Goal: Check status: Check status

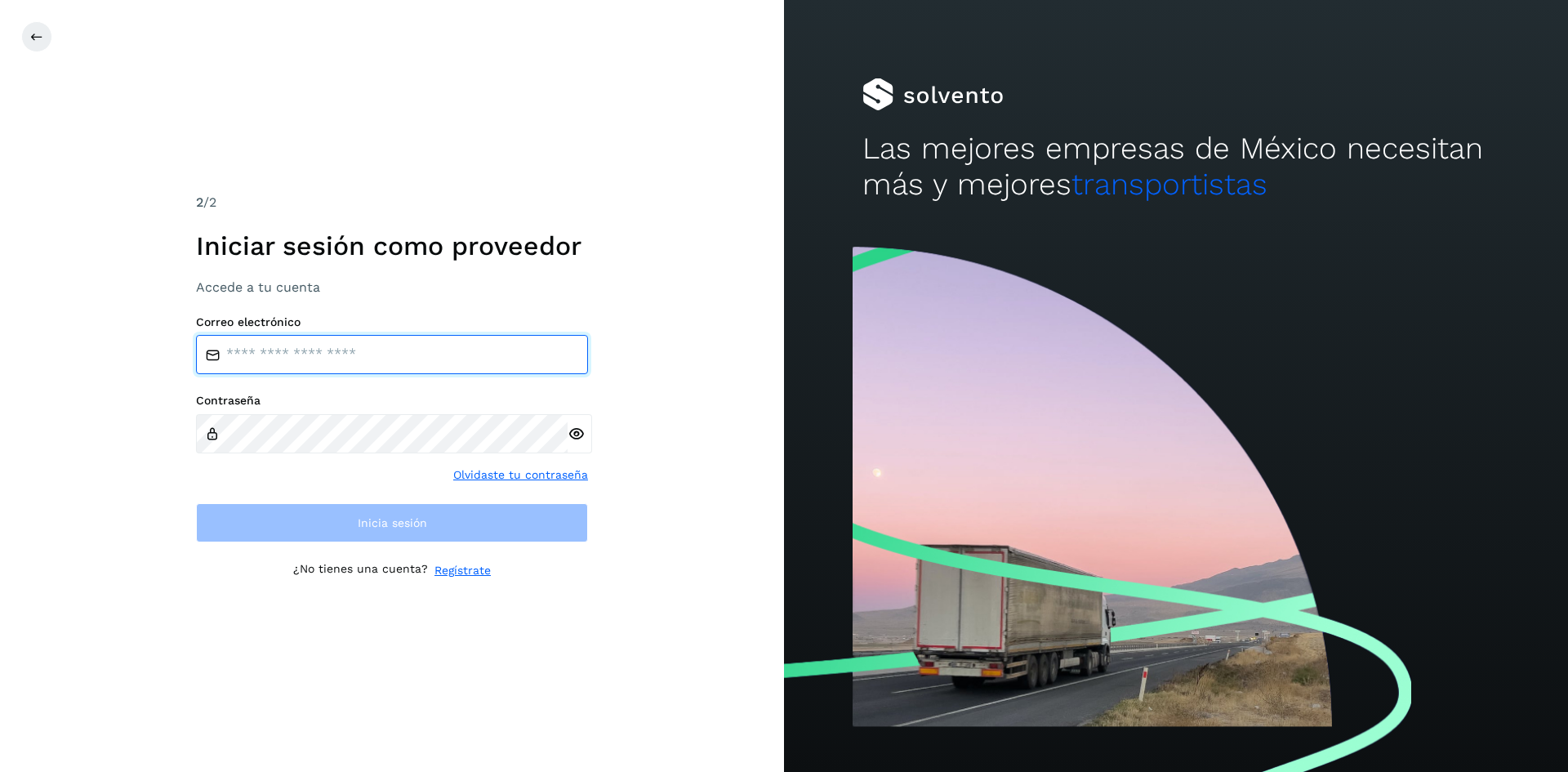
type input "**********"
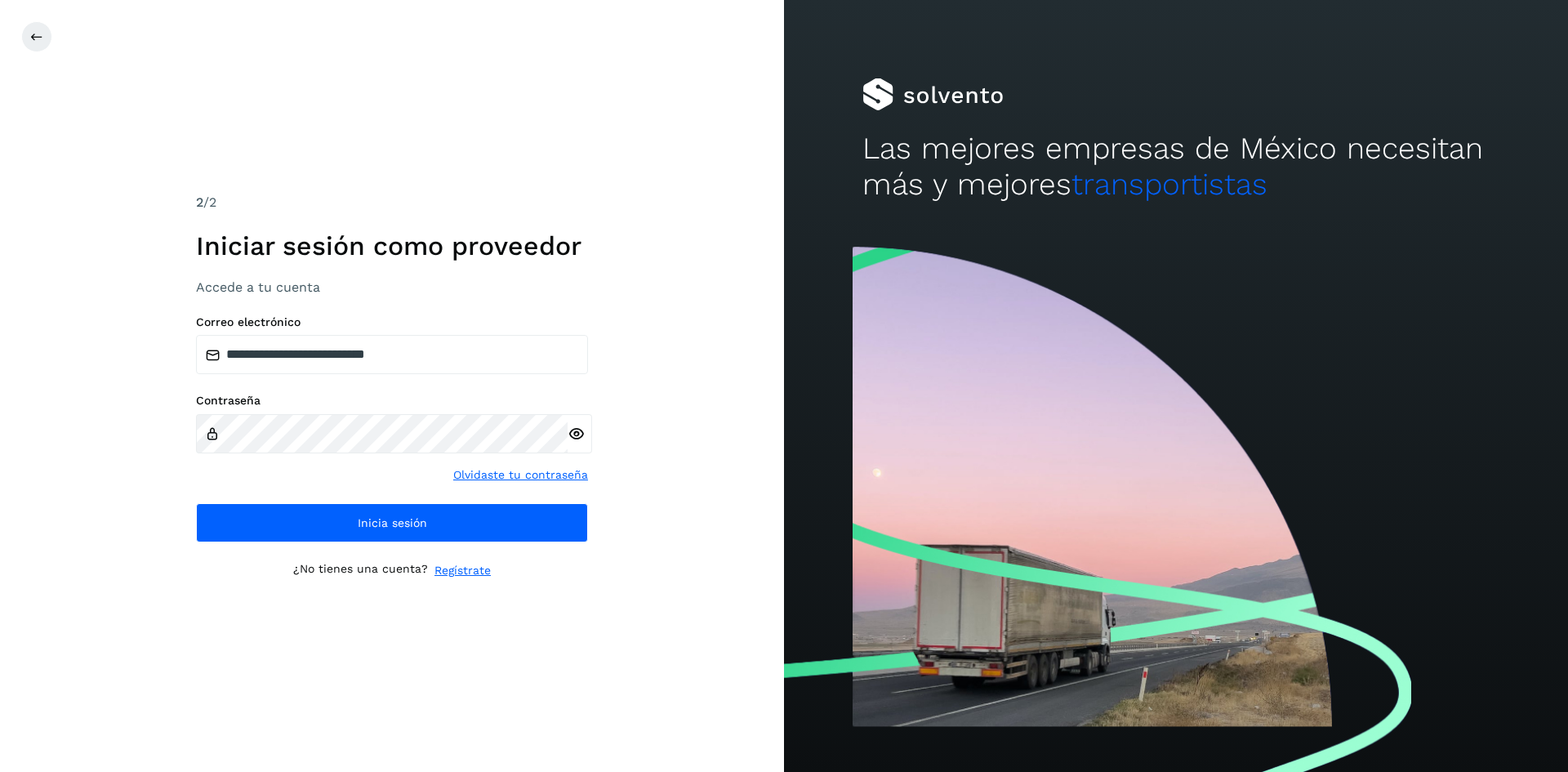
click at [573, 438] on icon at bounding box center [576, 434] width 17 height 17
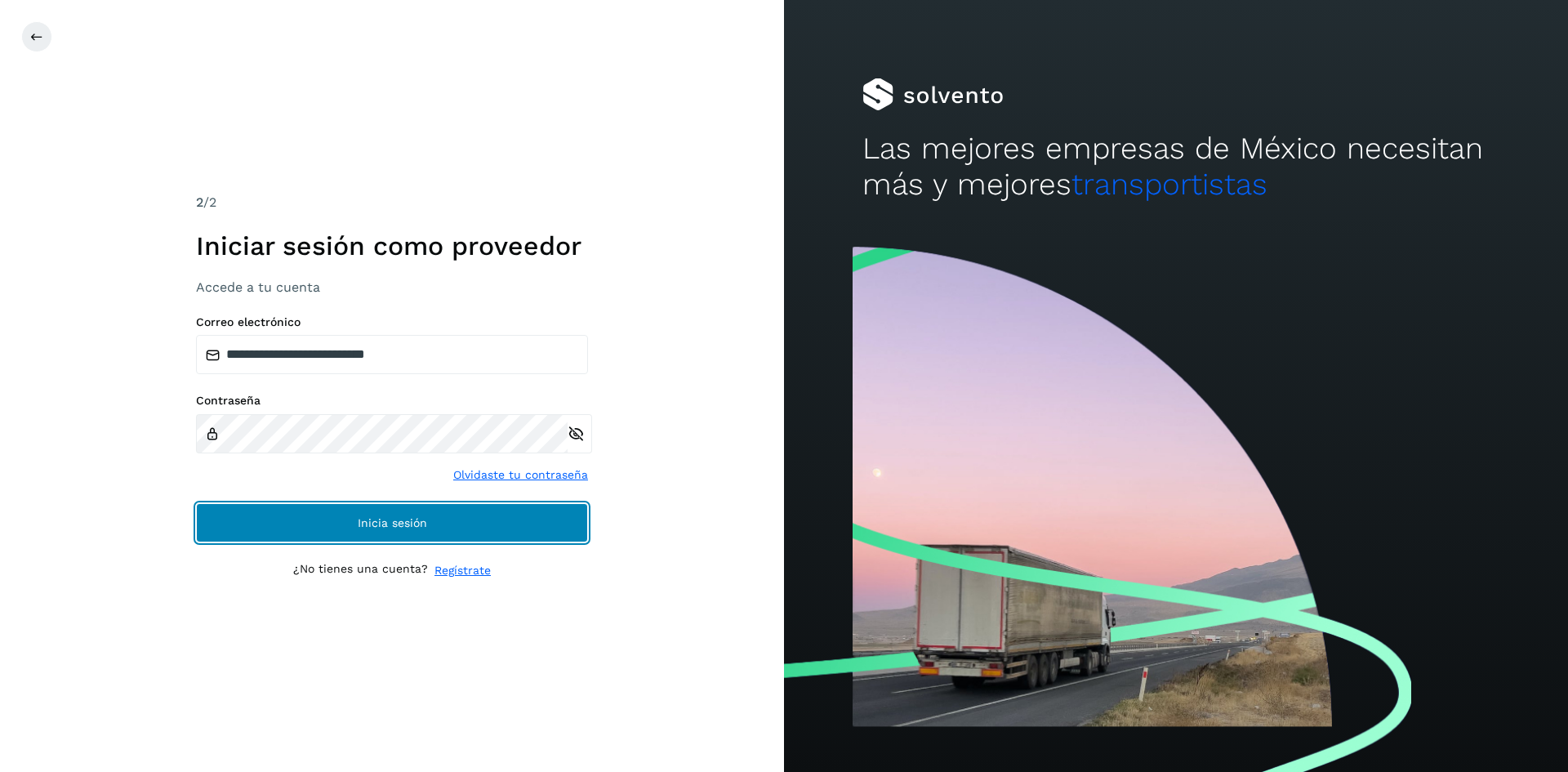
click at [495, 522] on button "Inicia sesión" at bounding box center [392, 523] width 392 height 39
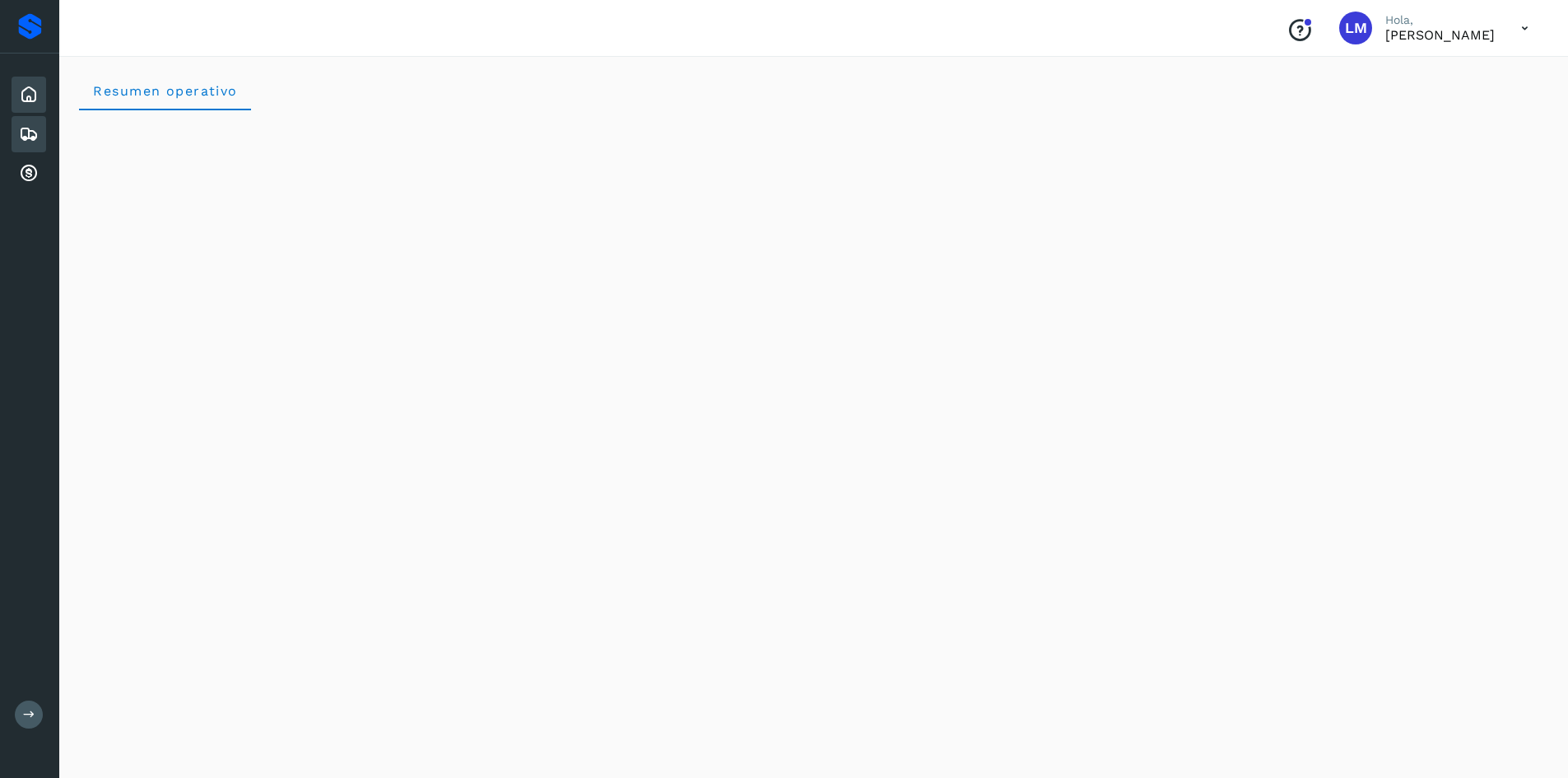
click at [17, 144] on div "Embarques" at bounding box center [29, 134] width 35 height 36
click at [26, 171] on icon at bounding box center [29, 174] width 20 height 20
click at [23, 175] on icon at bounding box center [29, 174] width 20 height 20
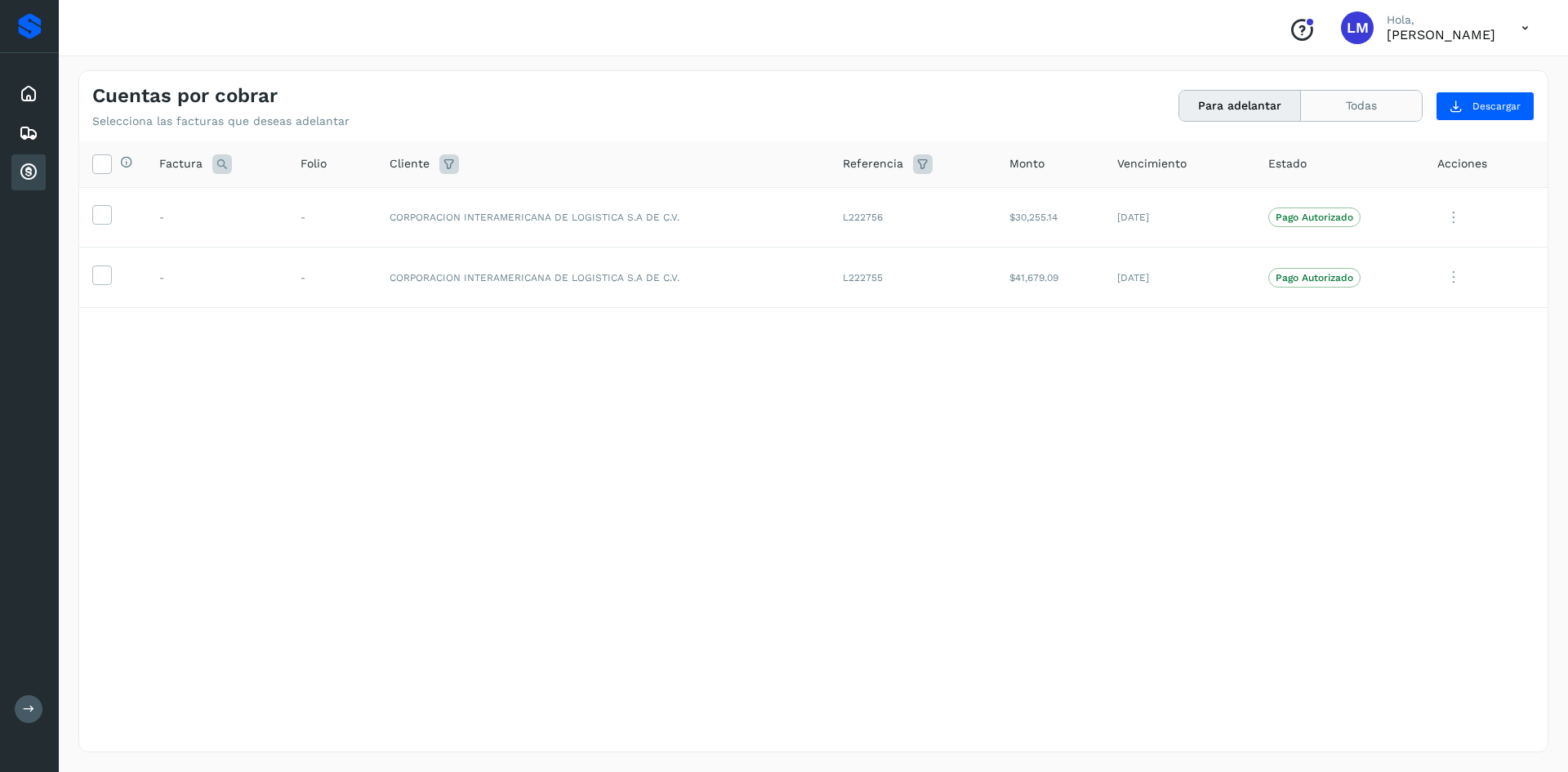
click at [1329, 107] on button "Todas" at bounding box center [1362, 105] width 121 height 30
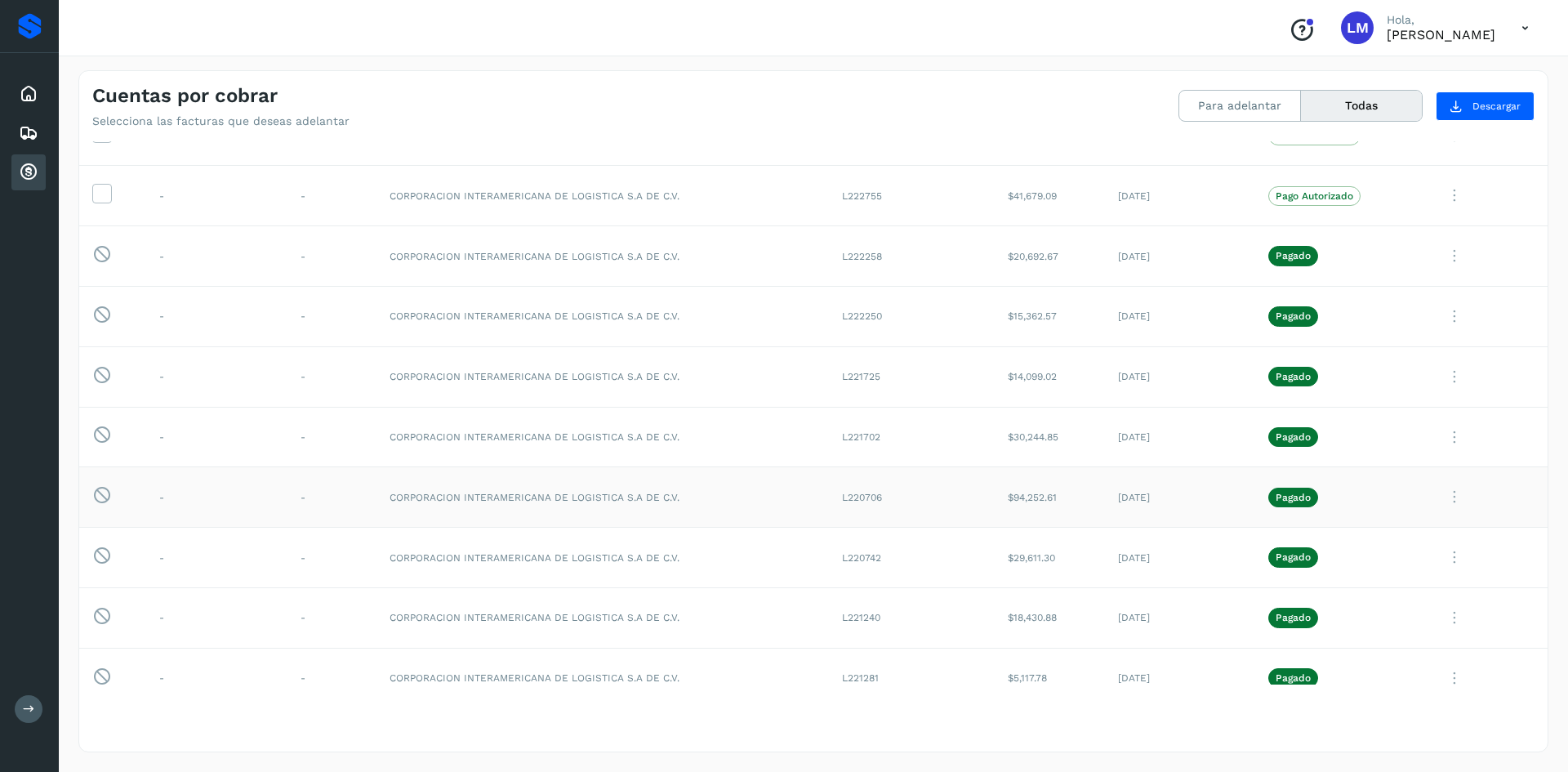
scroll to position [164, 0]
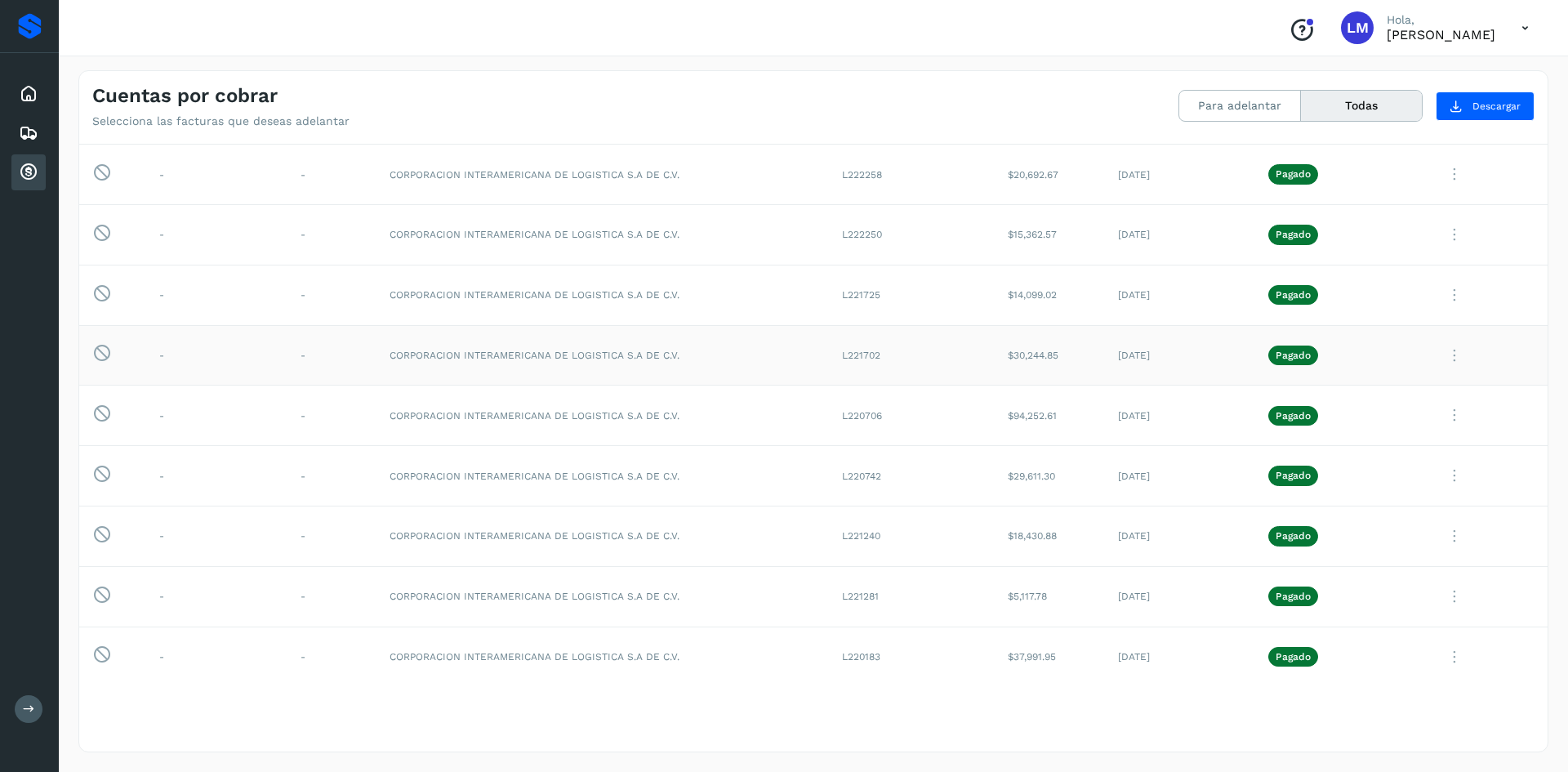
click at [1442, 351] on icon at bounding box center [1455, 355] width 33 height 33
click at [1353, 395] on icon at bounding box center [1361, 395] width 16 height 16
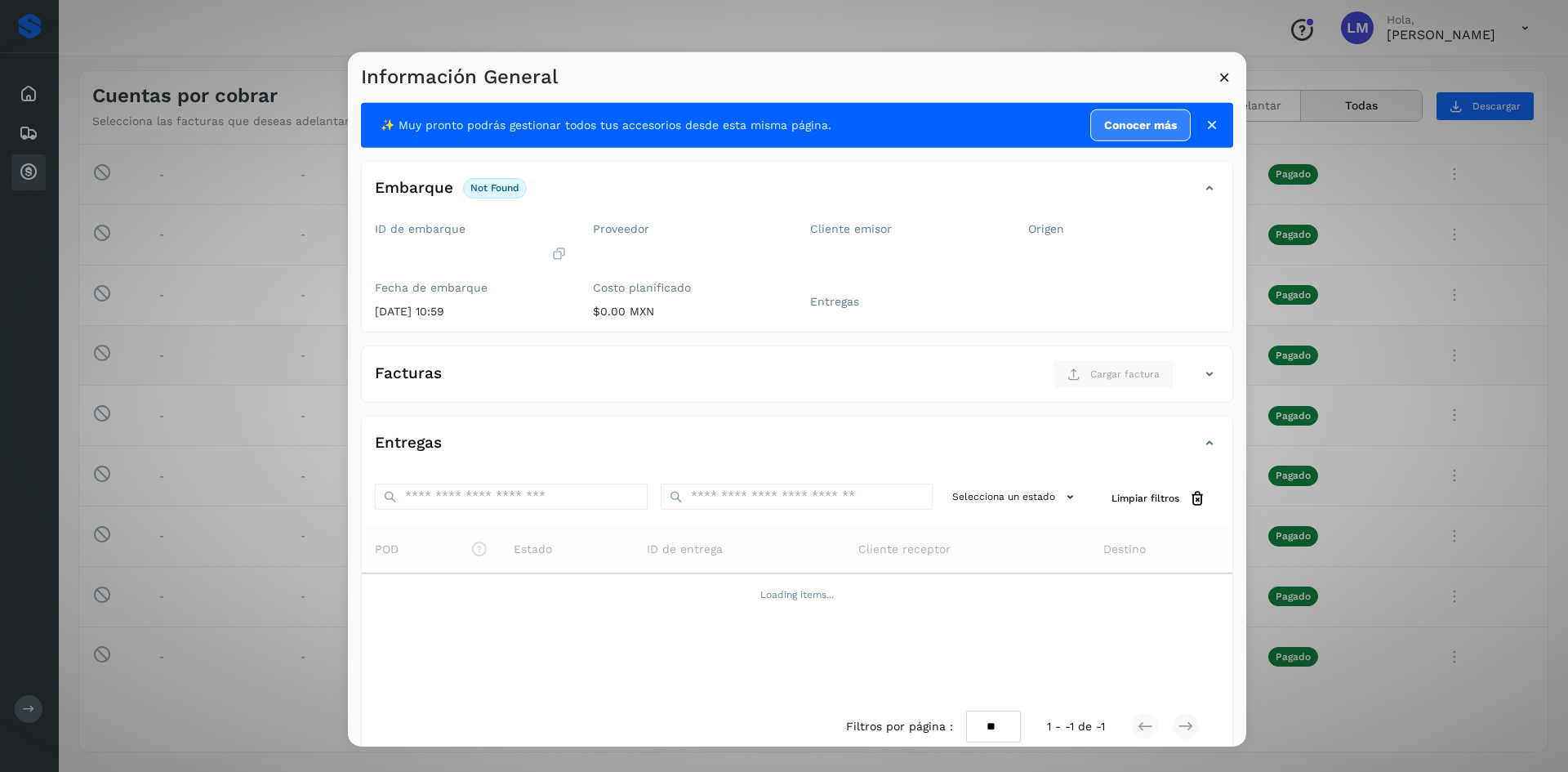
click at [1224, 72] on icon at bounding box center [1225, 76] width 17 height 17
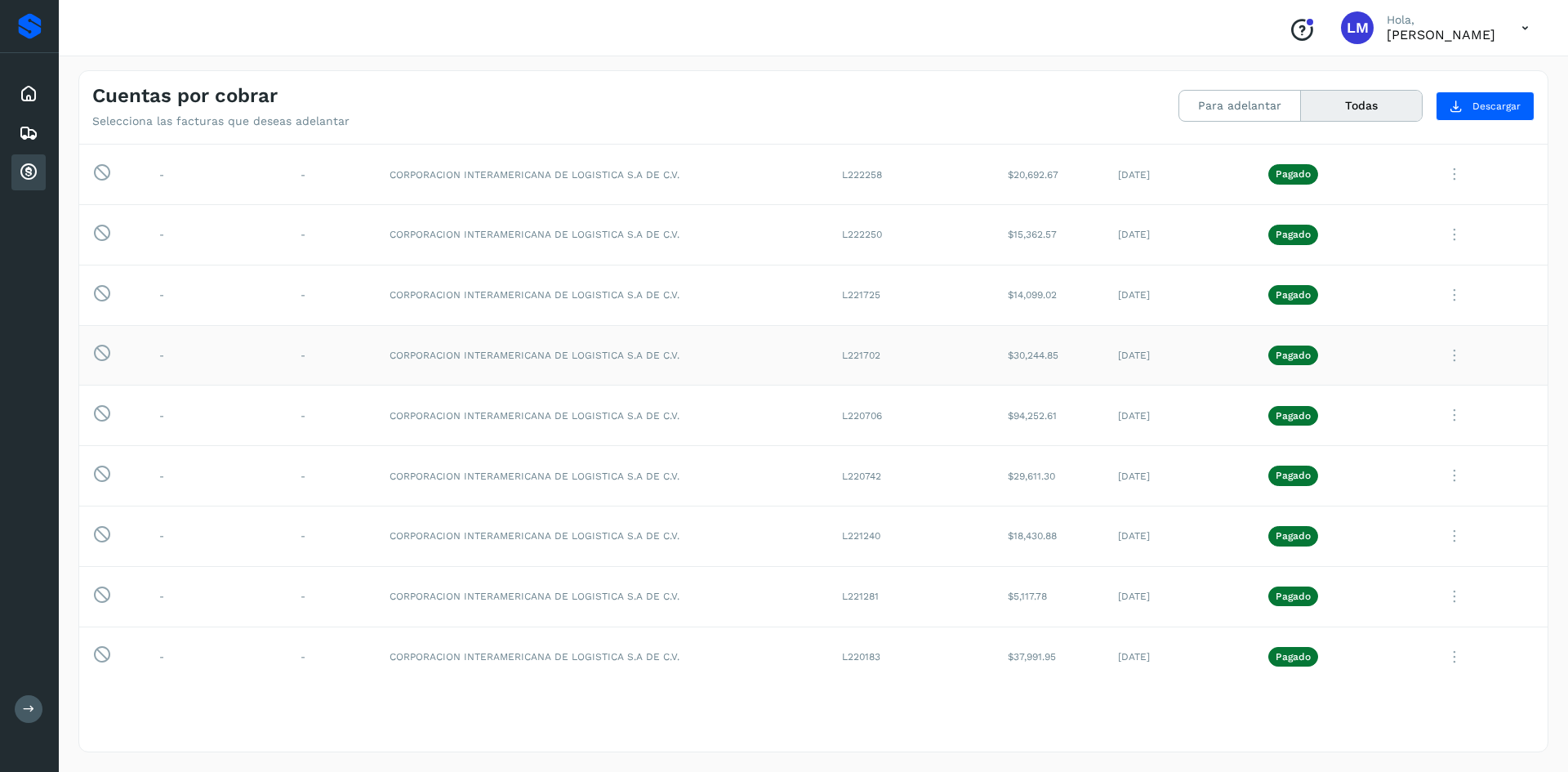
click at [1444, 353] on icon at bounding box center [1455, 355] width 33 height 33
click at [1421, 484] on button "CEP" at bounding box center [1436, 491] width 194 height 31
click at [1440, 483] on icon at bounding box center [1455, 475] width 33 height 33
click at [1386, 617] on button "CEP" at bounding box center [1436, 611] width 194 height 31
drag, startPoint x: 990, startPoint y: 415, endPoint x: 1068, endPoint y: 414, distance: 78.0
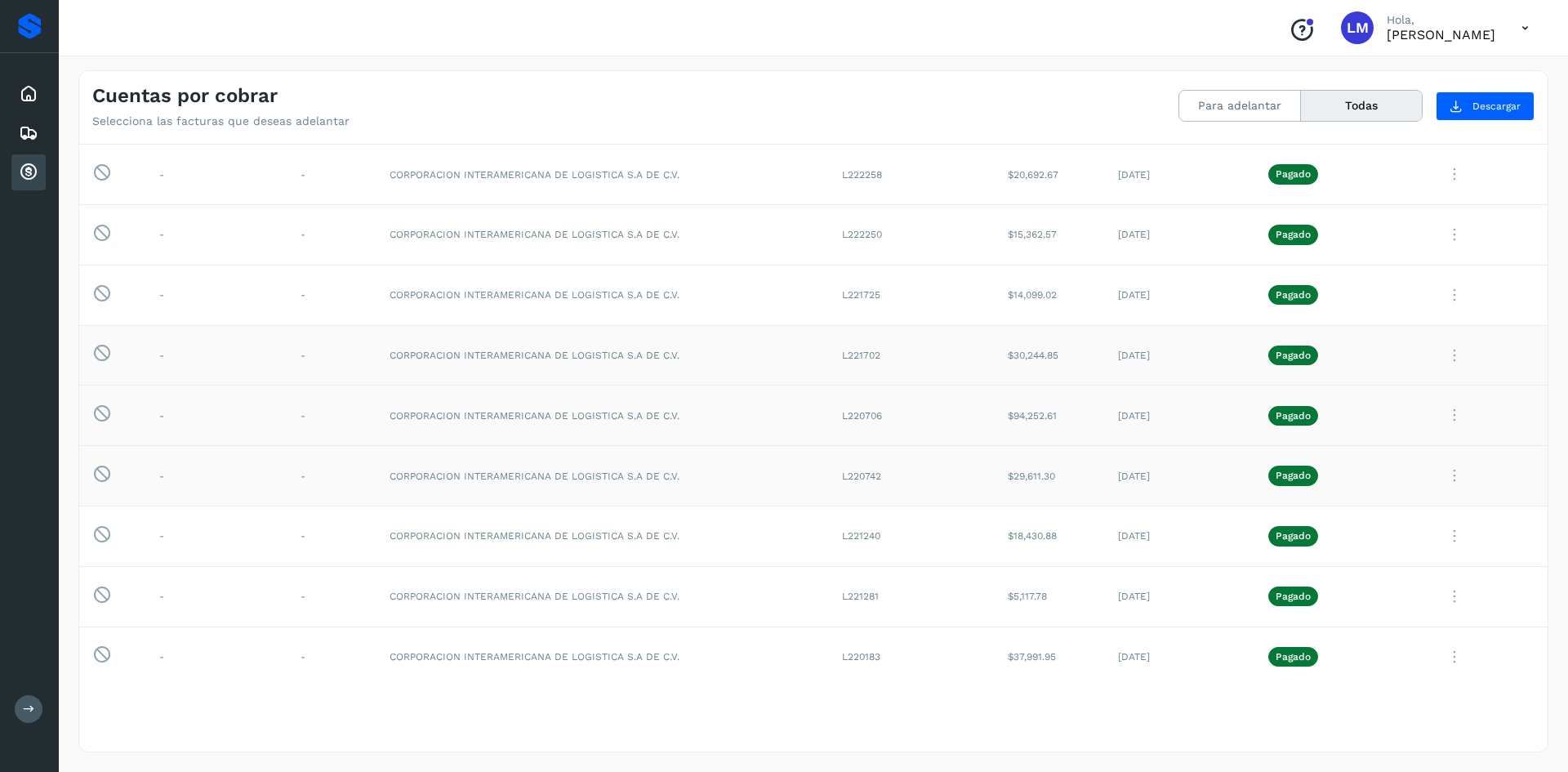
click at [1068, 414] on td "$94,252.61" at bounding box center [1050, 416] width 110 height 61
click at [850, 357] on td "L221702" at bounding box center [911, 355] width 165 height 61
click at [840, 359] on td "L221702" at bounding box center [911, 355] width 165 height 61
drag, startPoint x: 840, startPoint y: 358, endPoint x: 873, endPoint y: 357, distance: 33.0
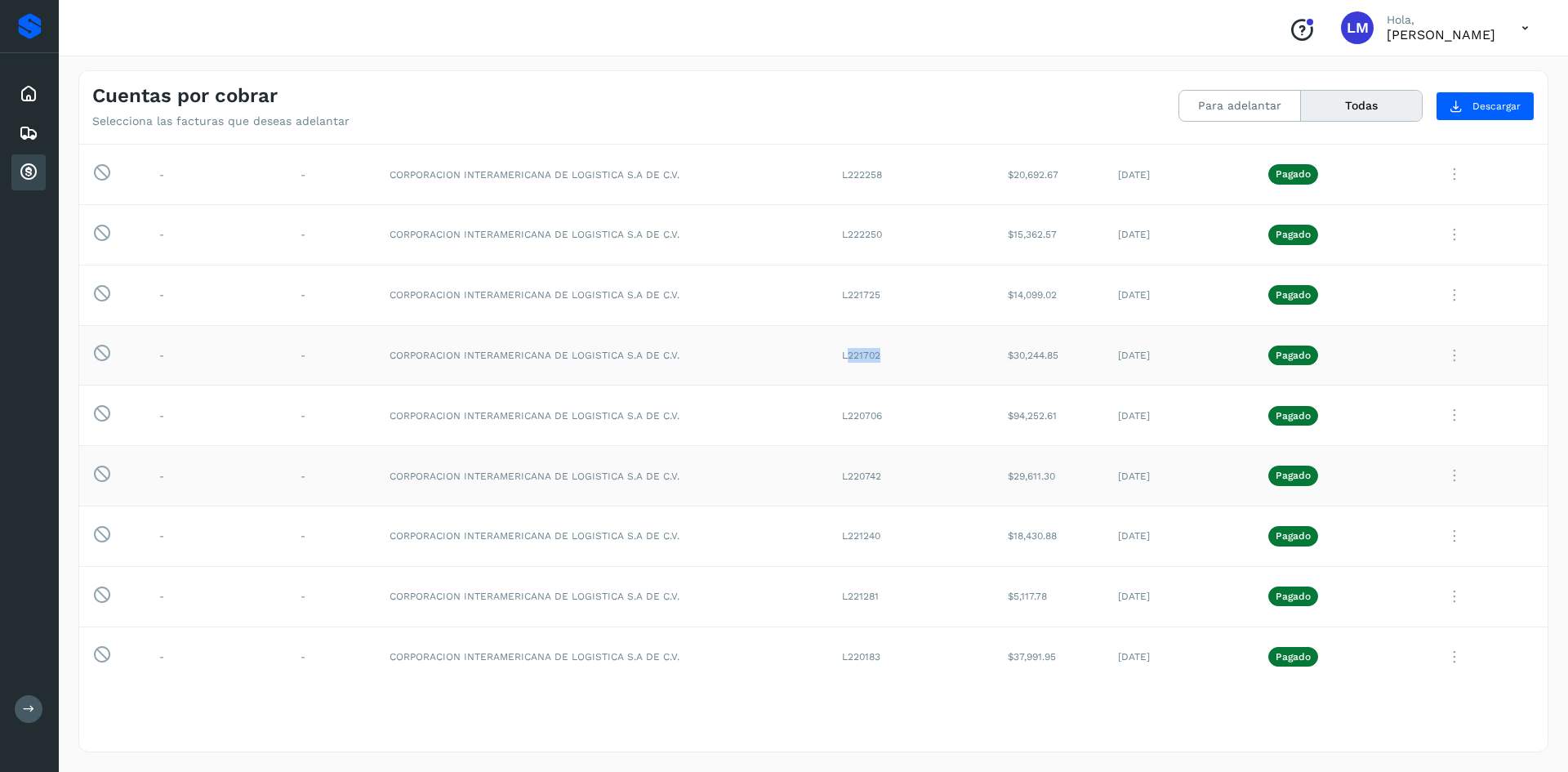
click at [873, 357] on td "L221702" at bounding box center [911, 355] width 165 height 61
copy td "221702"
drag, startPoint x: 831, startPoint y: 227, endPoint x: 881, endPoint y: 234, distance: 50.5
click at [881, 234] on td "L222250" at bounding box center [911, 234] width 165 height 61
click at [1439, 227] on icon at bounding box center [1455, 234] width 33 height 33
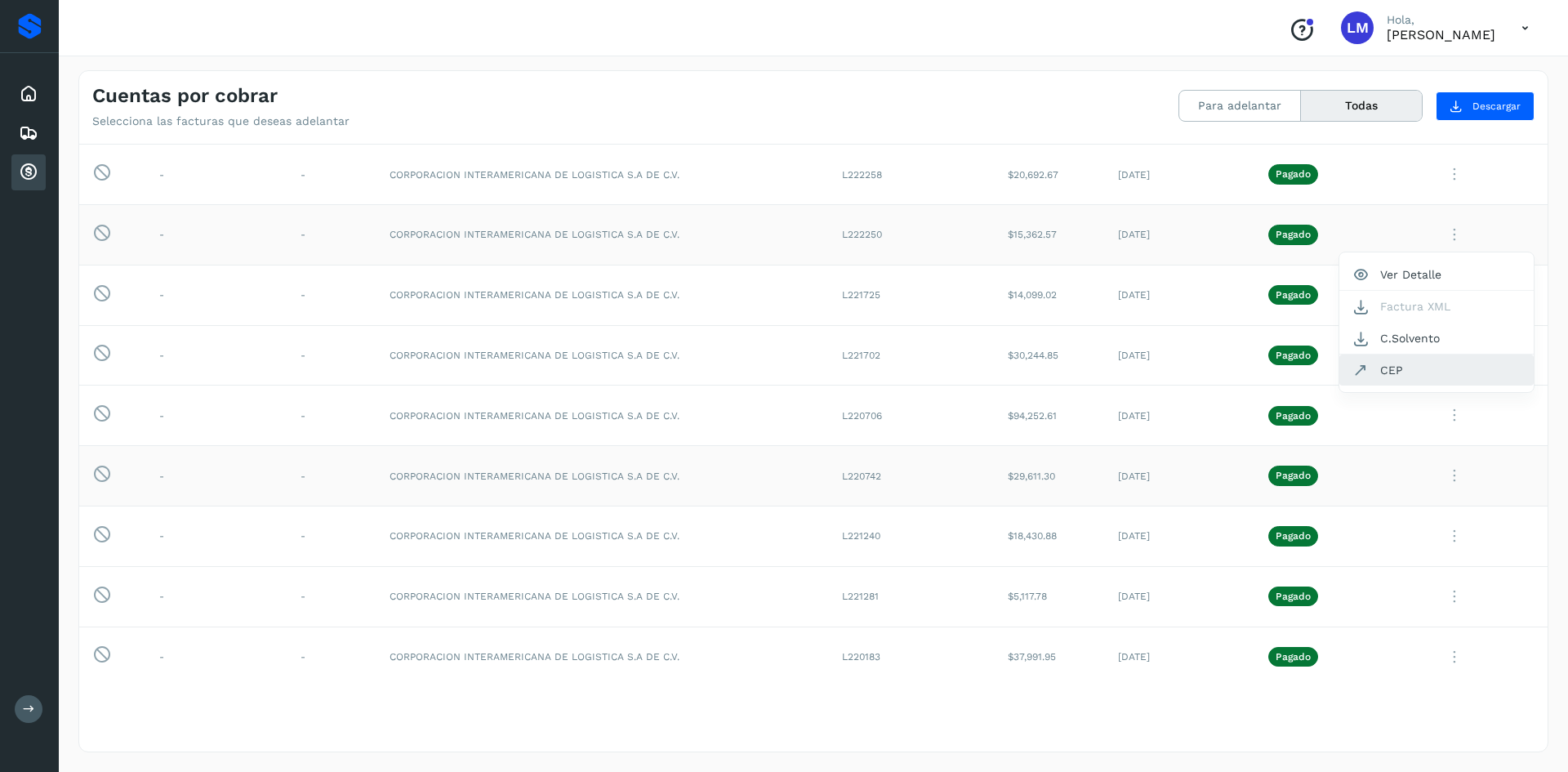
click at [1394, 377] on button "CEP" at bounding box center [1436, 370] width 194 height 31
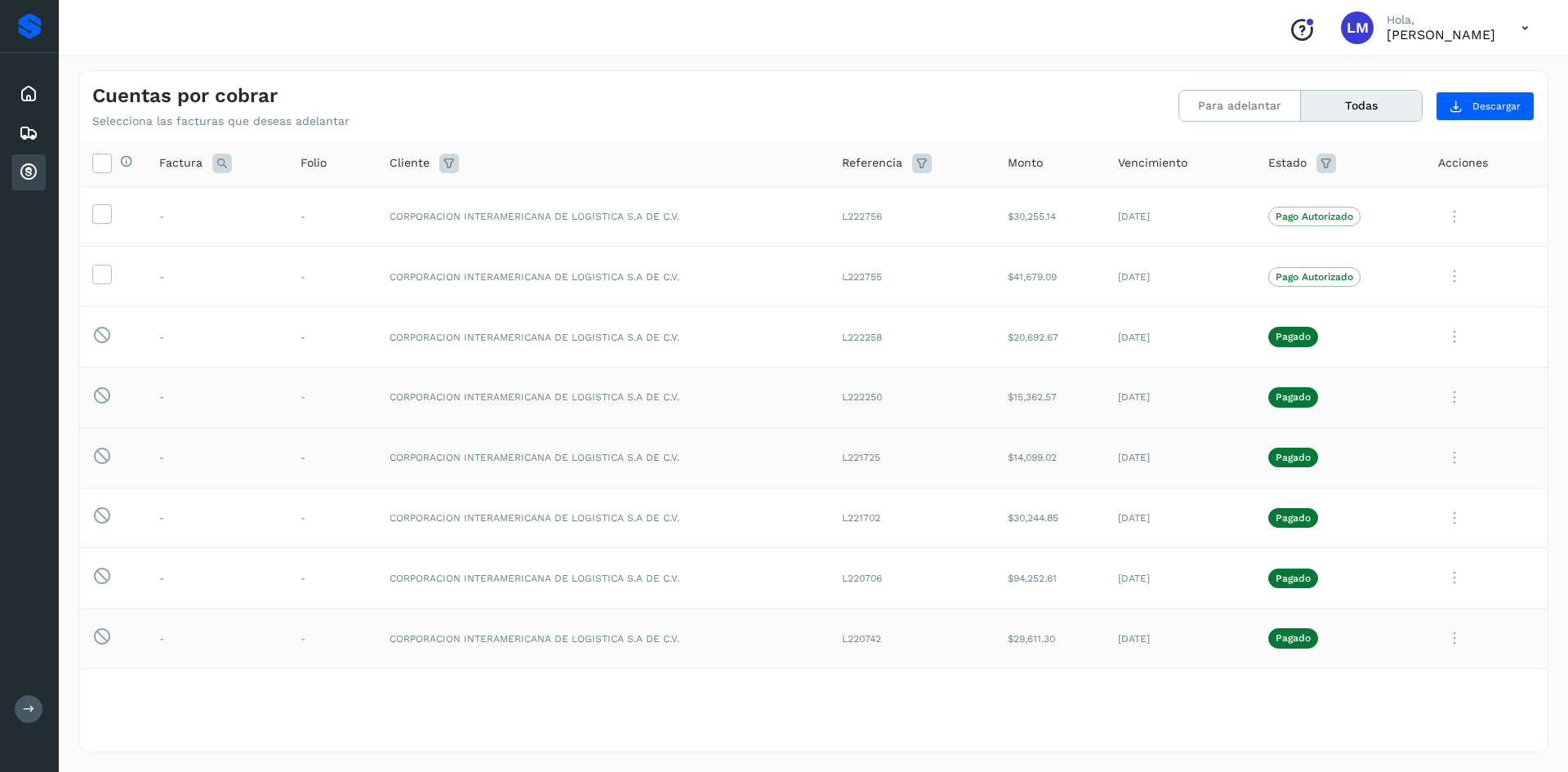
scroll to position [0, 0]
click at [1442, 396] on icon at bounding box center [1455, 398] width 33 height 33
click at [1388, 539] on button "CEP" at bounding box center [1436, 533] width 194 height 31
click at [1441, 334] on icon at bounding box center [1455, 337] width 33 height 33
click at [1388, 475] on button "CEP" at bounding box center [1436, 473] width 194 height 31
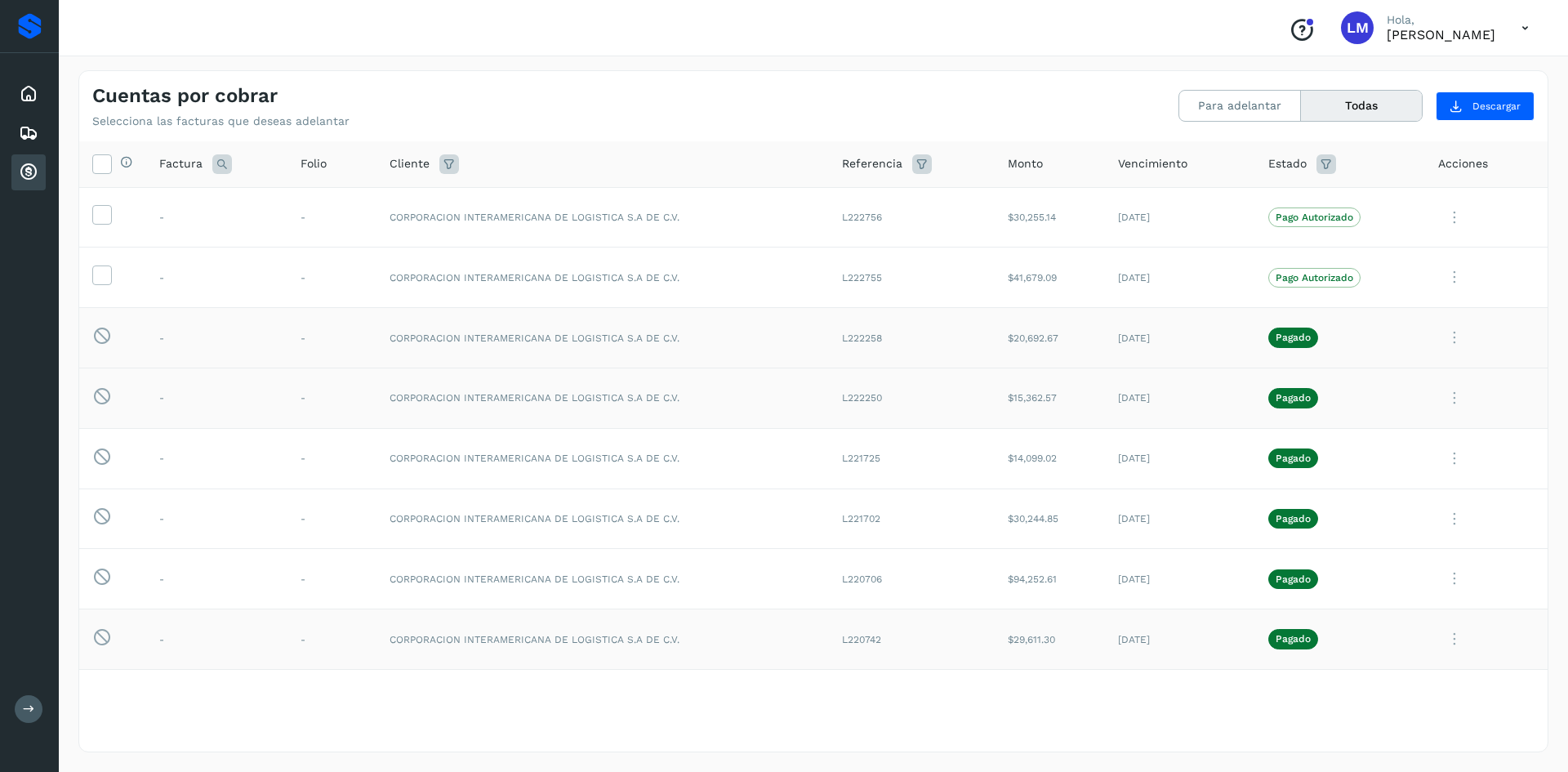
click at [1447, 396] on icon at bounding box center [1455, 398] width 33 height 33
click at [1378, 541] on button "CEP" at bounding box center [1436, 533] width 194 height 31
